Goal: Task Accomplishment & Management: Manage account settings

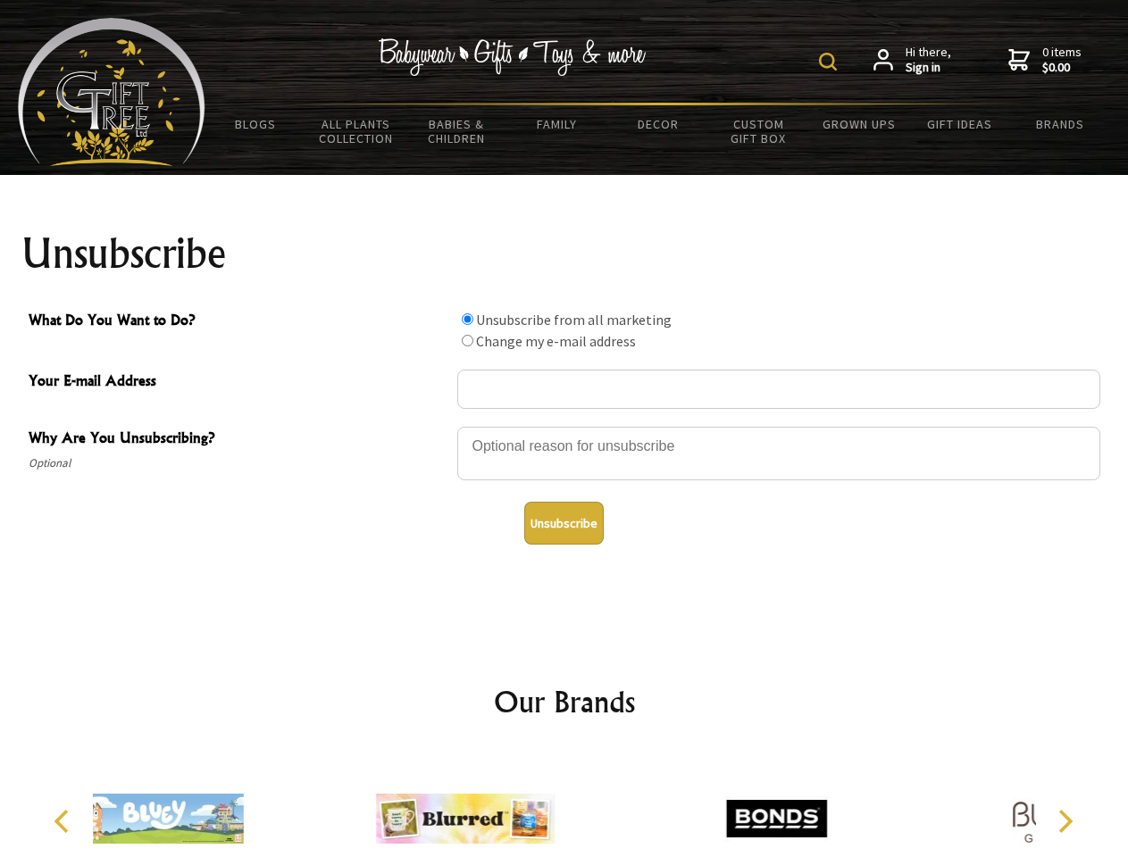
click at [830, 62] on img at bounding box center [828, 62] width 18 height 18
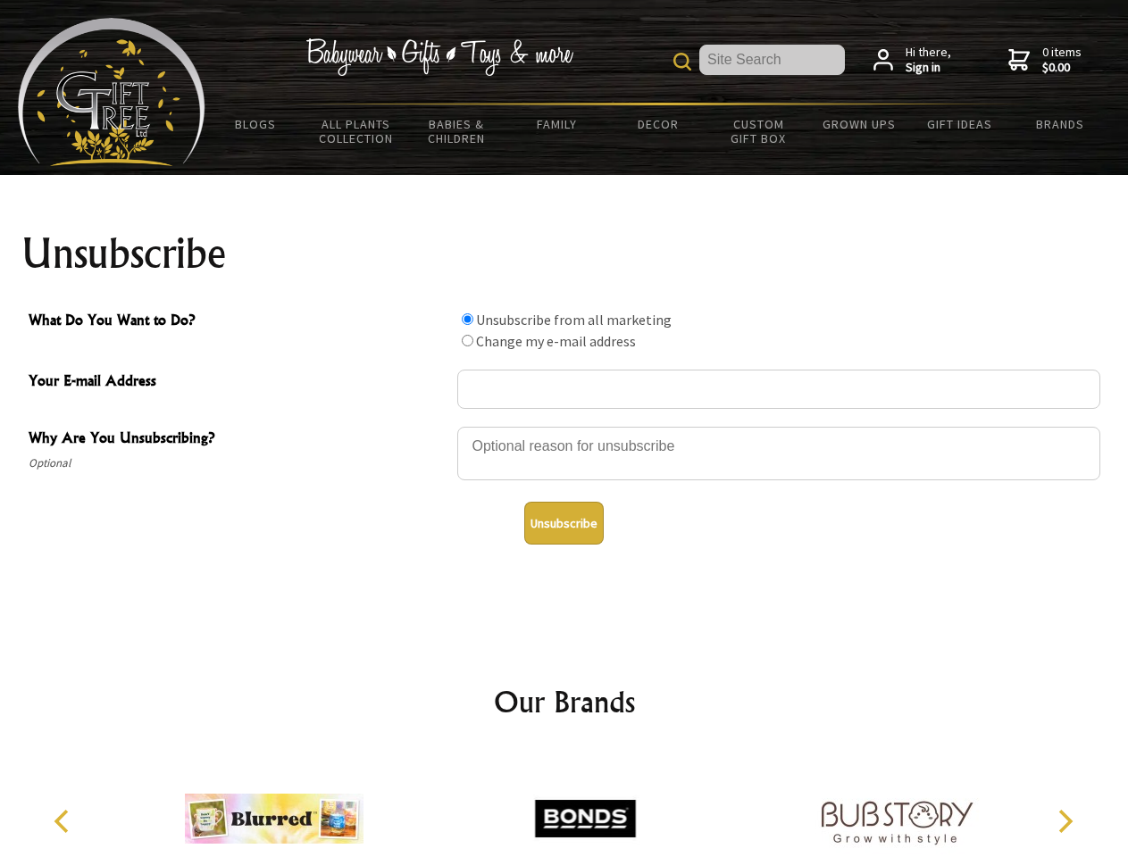
click at [564, 426] on div at bounding box center [778, 456] width 643 height 63
click at [467, 319] on input "What Do You Want to Do?" at bounding box center [468, 319] width 12 height 12
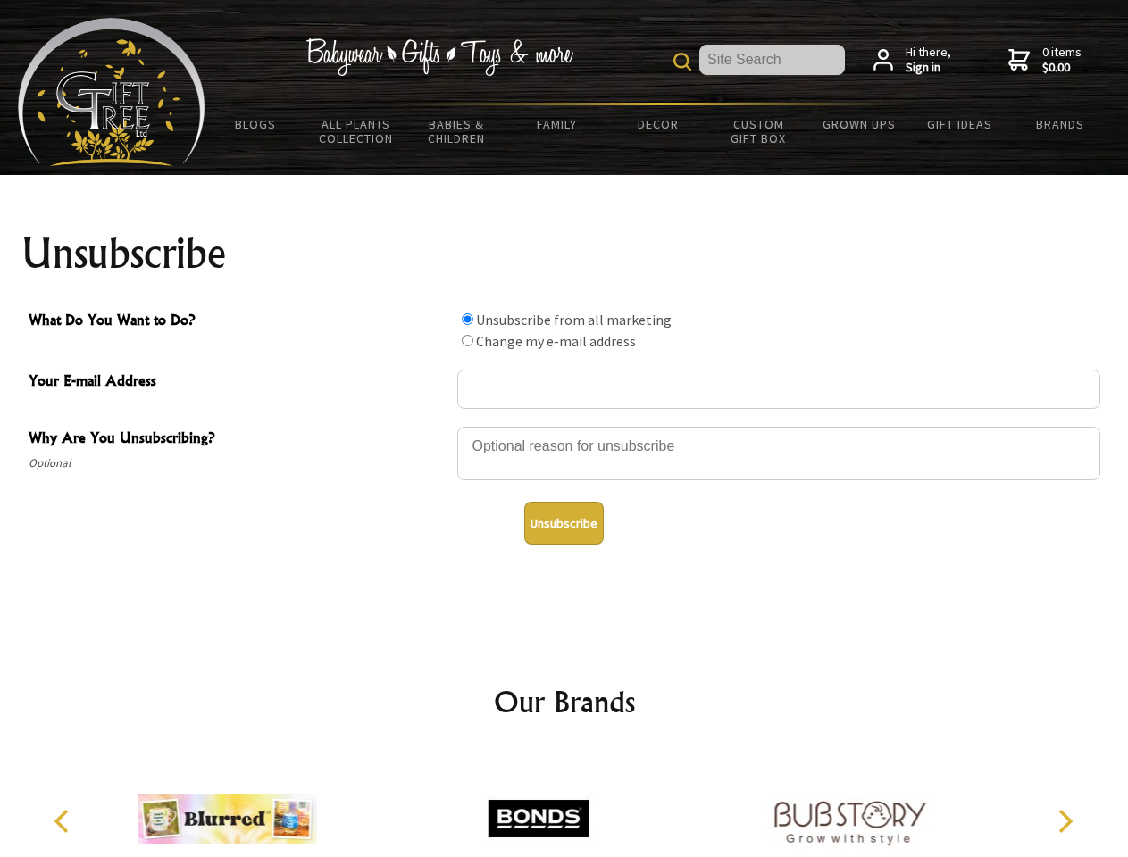
click at [467, 340] on input "What Do You Want to Do?" at bounding box center [468, 341] width 12 height 12
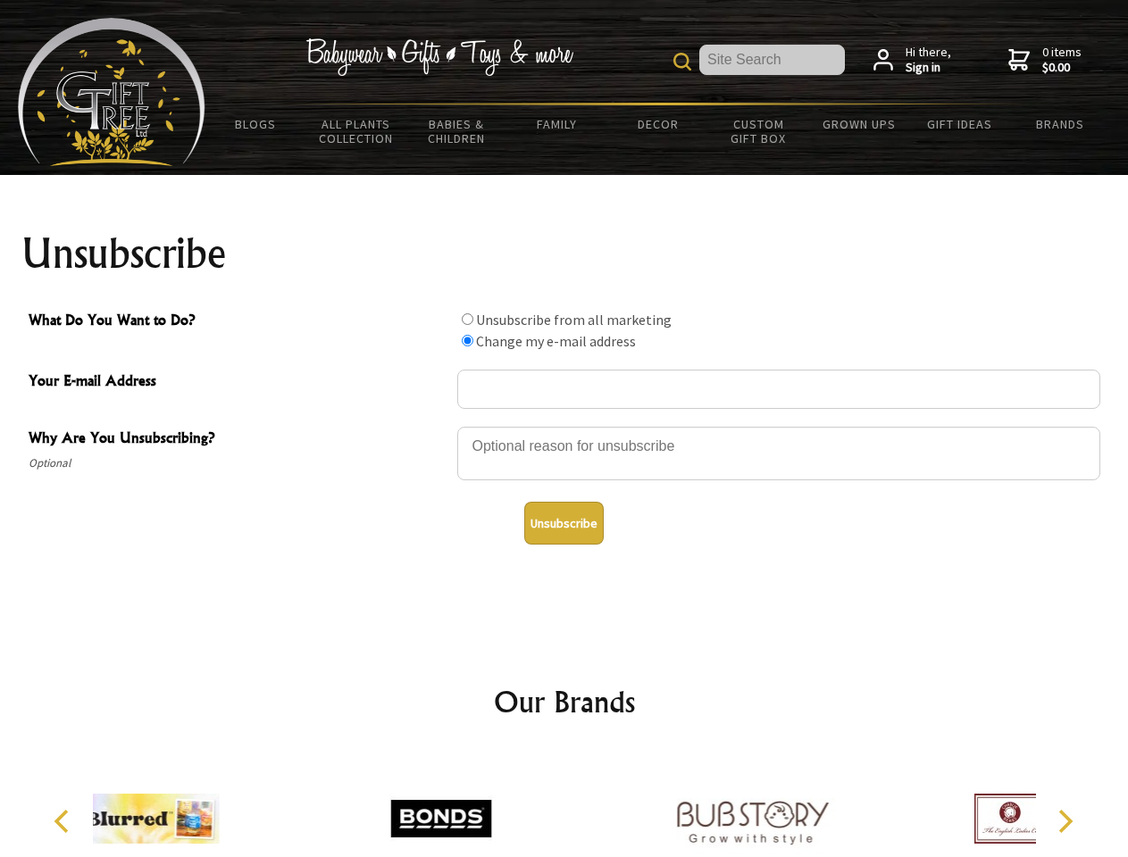
radio input "true"
click at [563, 523] on button "Unsubscribe" at bounding box center [563, 523] width 79 height 43
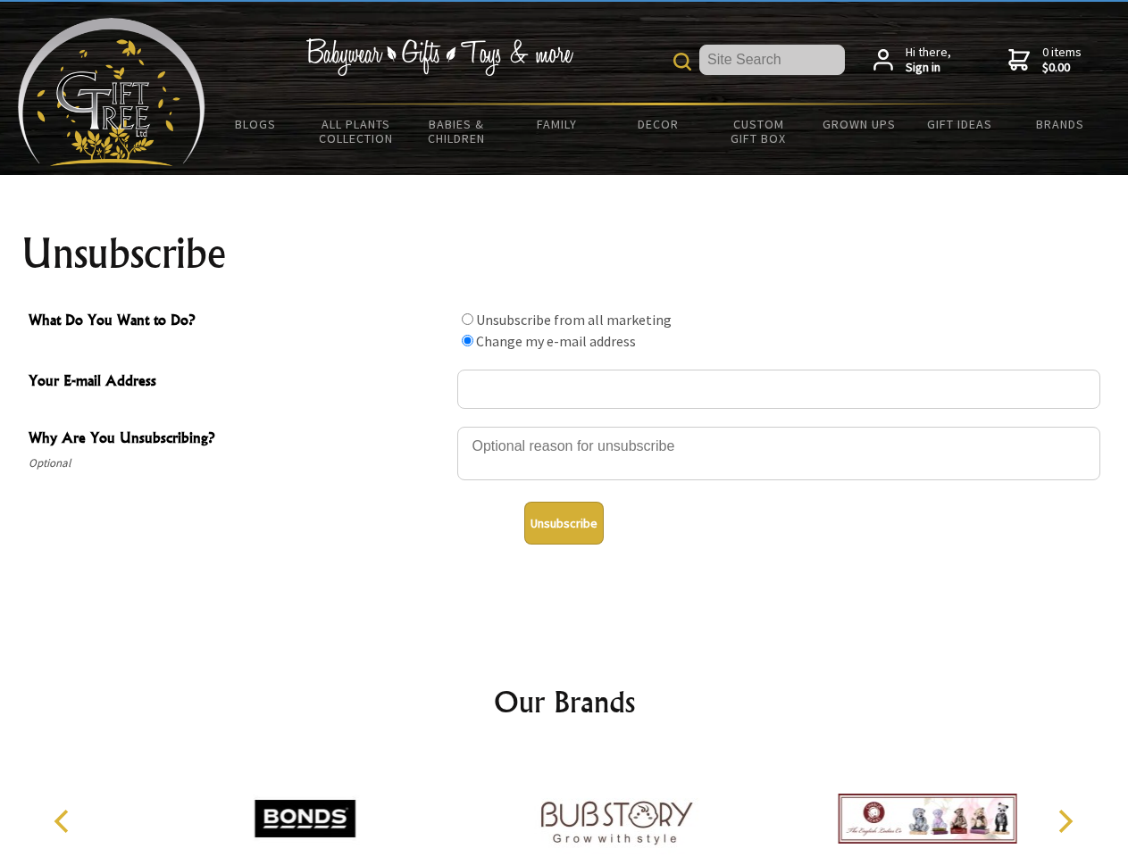
click at [564, 805] on img at bounding box center [616, 819] width 179 height 134
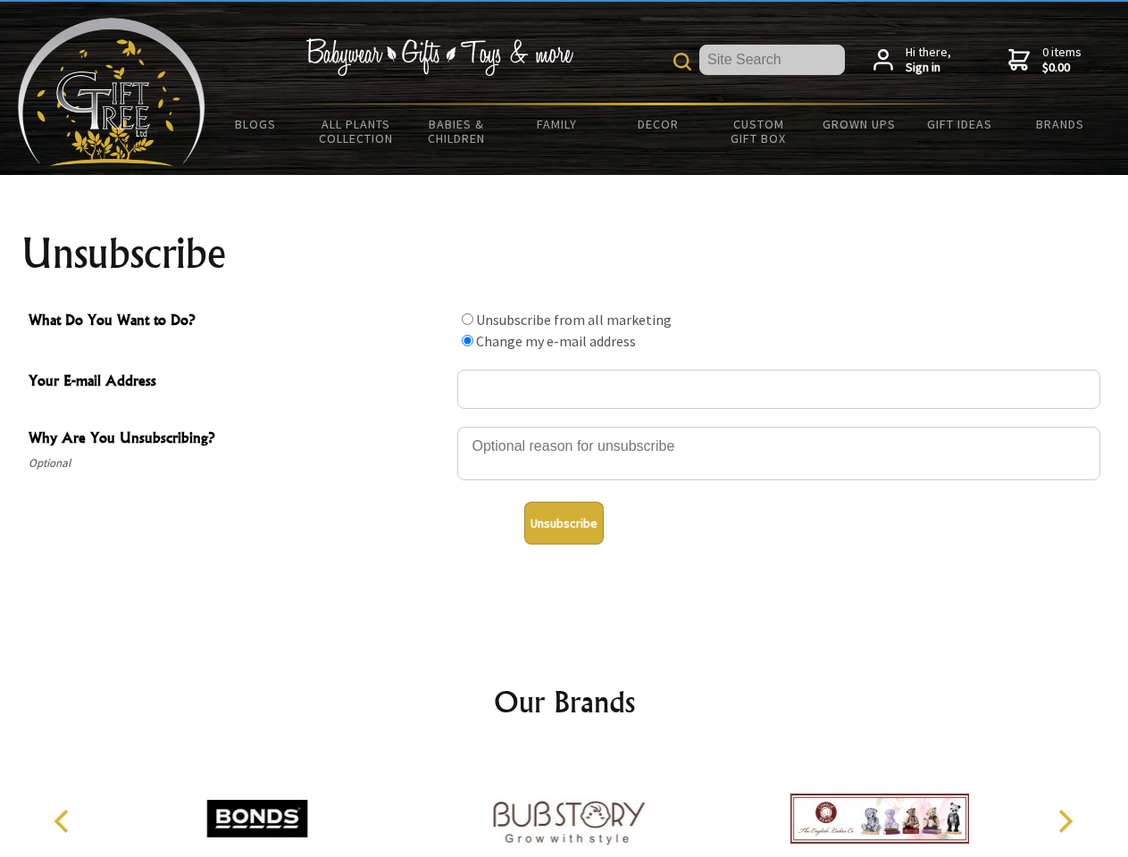
click at [64, 822] on icon "Previous" at bounding box center [63, 821] width 23 height 23
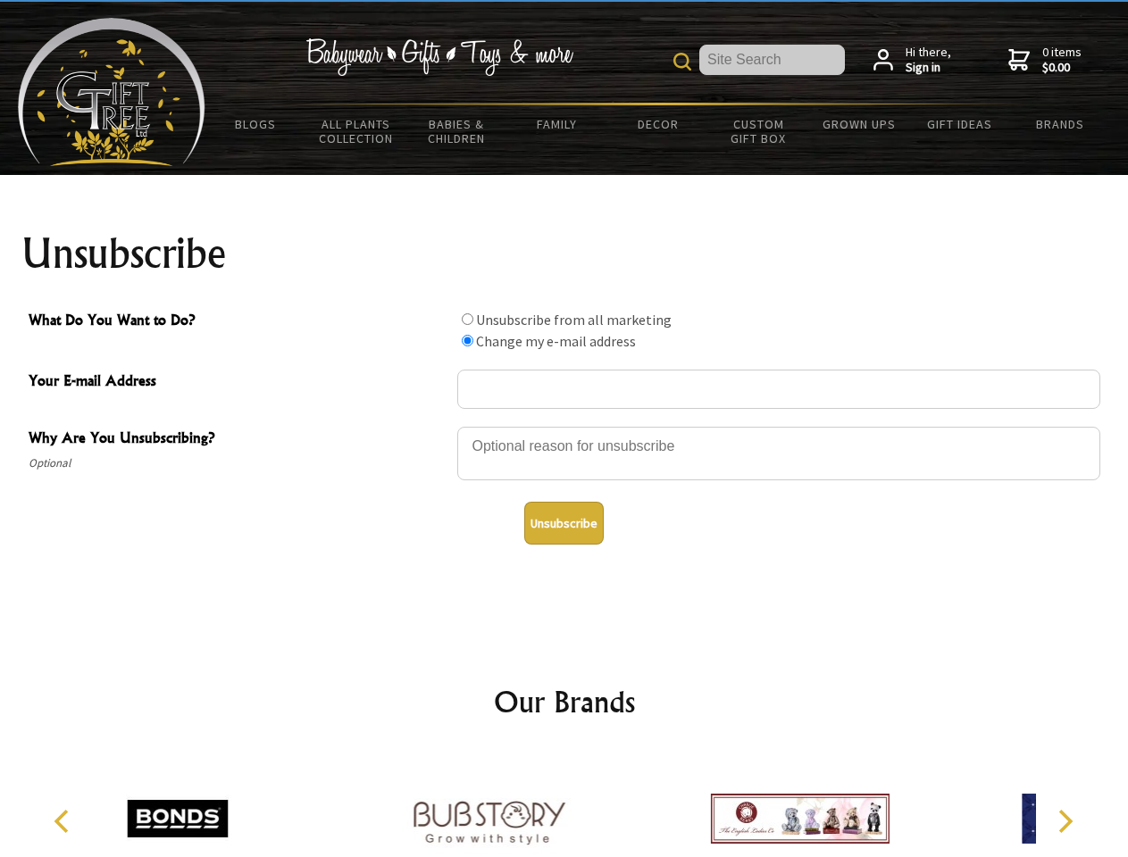
click at [1064, 822] on icon "Next" at bounding box center [1063, 821] width 23 height 23
